Goal: Find contact information: Find contact information

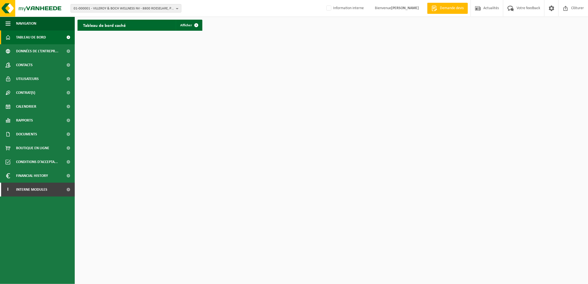
click at [103, 11] on span "01-000001 - VILLEROY & BOCH WELLNESS NV - 8800 ROESELARE, POPULIERSTRAAT 1" at bounding box center [124, 8] width 100 height 8
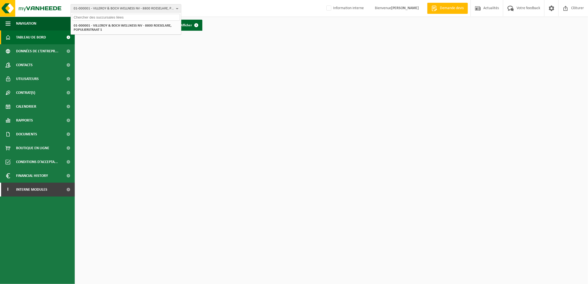
click at [112, 16] on input "text" at bounding box center [126, 17] width 108 height 7
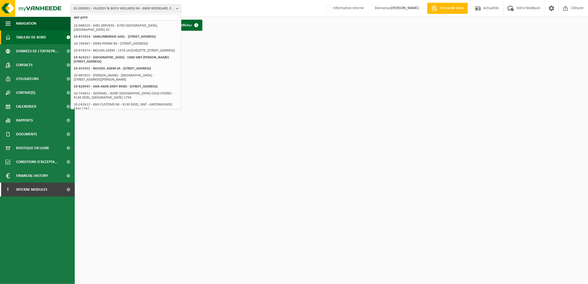
click at [97, 15] on input "atel print" at bounding box center [126, 17] width 108 height 7
drag, startPoint x: 89, startPoint y: 19, endPoint x: 66, endPoint y: 20, distance: 23.6
click at [66, 20] on div "01-000001 - VILLEROY & BOCH WELLNESS NV - 8800 ROESELARE, POPULIERSTRAAT 1 atel…" at bounding box center [294, 16] width 588 height 33
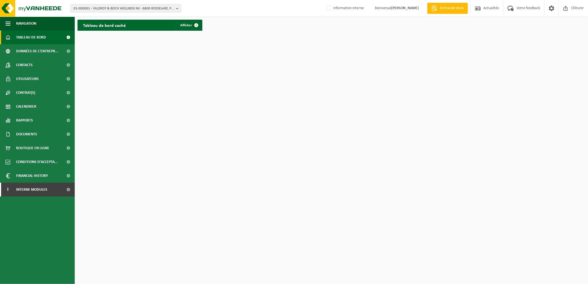
drag, startPoint x: 392, startPoint y: 104, endPoint x: 371, endPoint y: 100, distance: 20.7
click at [392, 104] on html "01-000001 - VILLEROY & BOCH WELLNESS NV - 8800 ROESELARE, POPULIERSTRAAT 1 01-0…" at bounding box center [294, 142] width 588 height 284
click at [106, 7] on span "01-000001 - VILLEROY & BOCH WELLNESS NV - 8800 ROESELARE, POPULIERSTRAAT 1" at bounding box center [124, 8] width 100 height 8
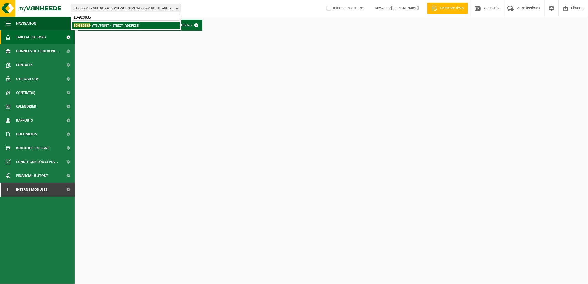
type input "10-923835"
click at [109, 27] on strong "10-923835 - ATEL'PRINT - 7134 LEVAL-TRAHEGNIES, RUE DES BOULOIS 118" at bounding box center [107, 25] width 66 height 4
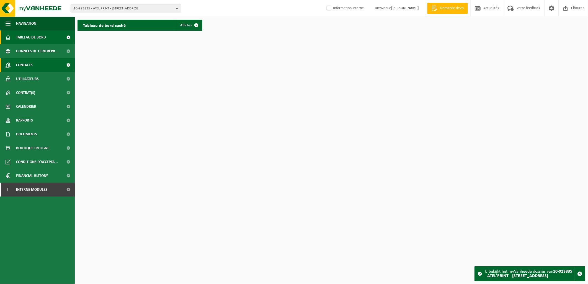
drag, startPoint x: 33, startPoint y: 69, endPoint x: 30, endPoint y: 71, distance: 3.9
click at [33, 69] on link "Contacts" at bounding box center [37, 65] width 75 height 14
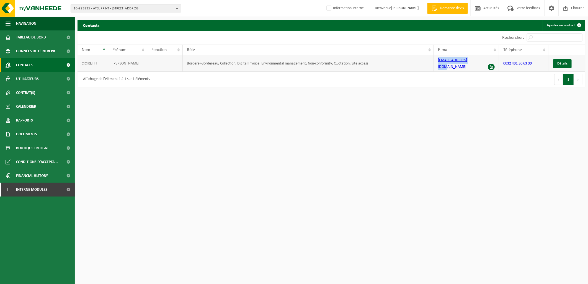
drag, startPoint x: 480, startPoint y: 62, endPoint x: 429, endPoint y: 65, distance: 51.2
click at [429, 65] on tr "CICIRETTI ALESSANDRO Borderel-Bordereau; Collection; Digital Invoice; Environme…" at bounding box center [330, 63] width 507 height 17
copy tr "atelprint@gmail.com"
drag, startPoint x: 97, startPoint y: 60, endPoint x: 78, endPoint y: 64, distance: 19.7
click at [78, 64] on td "CICIRETTI" at bounding box center [92, 63] width 31 height 17
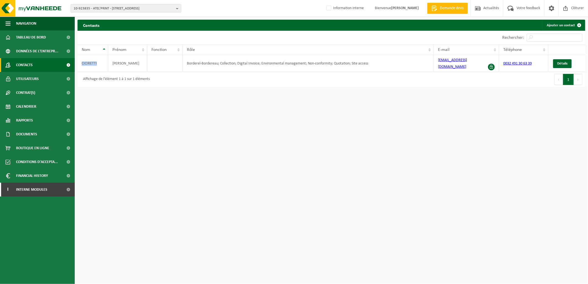
copy td "CICIRETTI"
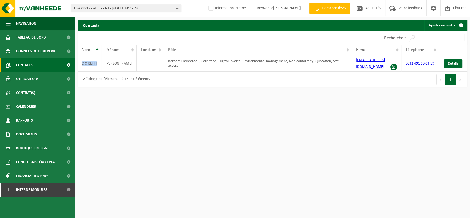
click at [91, 7] on span "10-923835 - ATEL'PRINT - 7134 LEVAL-TRAHEGNIES, RUE DES BOULOIS 118" at bounding box center [124, 8] width 100 height 8
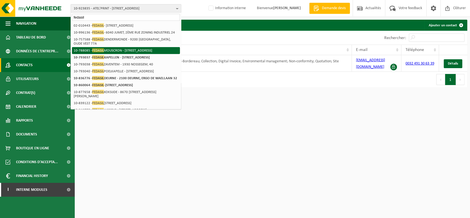
type input "fedasil"
click at [123, 51] on li "10-788085 - FEDASIL MOUSCRON - 7700 MOUSCRON, RUE DU COUVENT 39" at bounding box center [126, 50] width 108 height 7
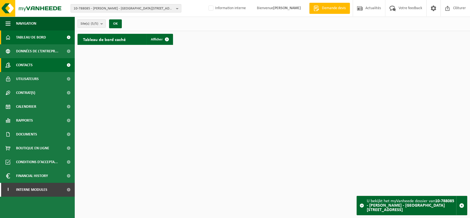
click at [35, 70] on link "Contacts" at bounding box center [37, 65] width 75 height 14
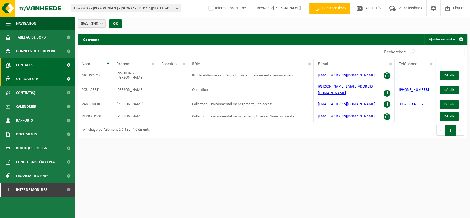
click at [52, 79] on link "Utilisateurs" at bounding box center [37, 79] width 75 height 14
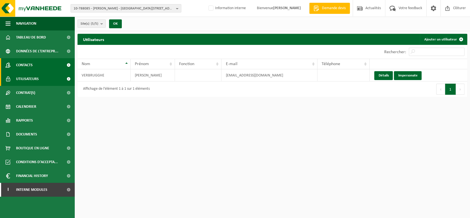
click at [35, 60] on link "Contacts" at bounding box center [37, 65] width 75 height 14
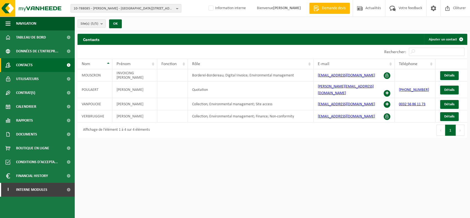
click at [97, 6] on span "10-788085 - [PERSON_NAME] - [GEOGRAPHIC_DATA][STREET_ADDRESS]" at bounding box center [124, 8] width 100 height 8
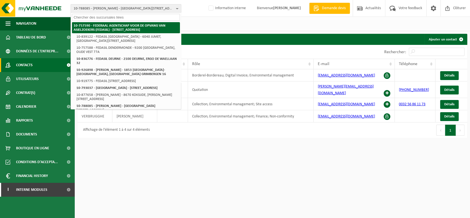
click at [101, 25] on strong "10-757590 - FEDERAAL AGENTSCHAP VOOR DE OPVANG VAN ASIELZOEKERS (FEDASIL) - [ST…" at bounding box center [120, 28] width 92 height 8
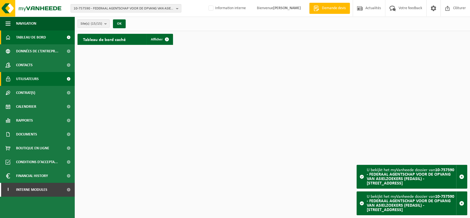
click at [32, 75] on span "Utilisateurs" at bounding box center [27, 79] width 23 height 14
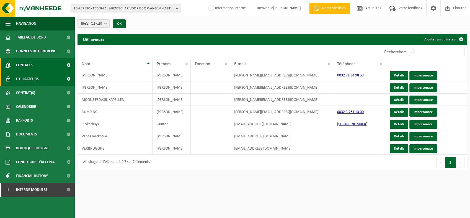
click at [30, 70] on span "Contacts" at bounding box center [24, 65] width 17 height 14
